Goal: Transaction & Acquisition: Purchase product/service

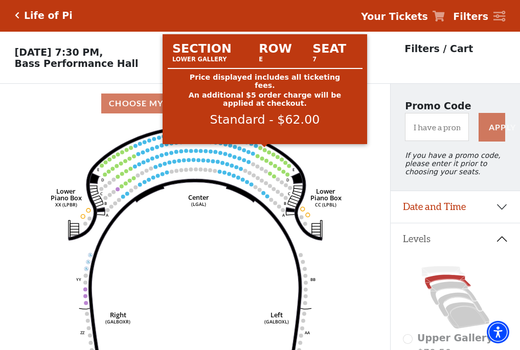
scroll to position [48, 0]
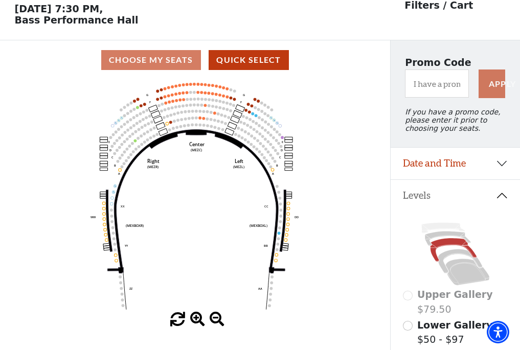
scroll to position [48, 0]
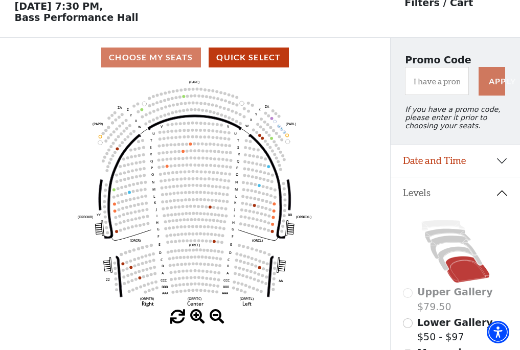
scroll to position [48, 0]
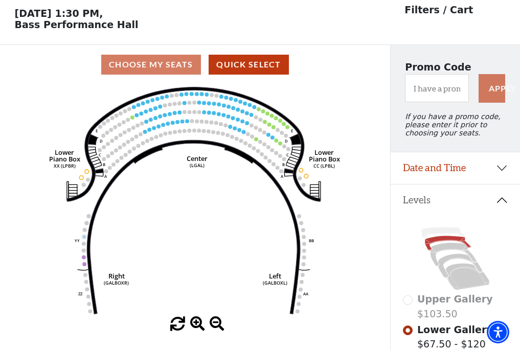
scroll to position [48, 0]
